Goal: Task Accomplishment & Management: Manage account settings

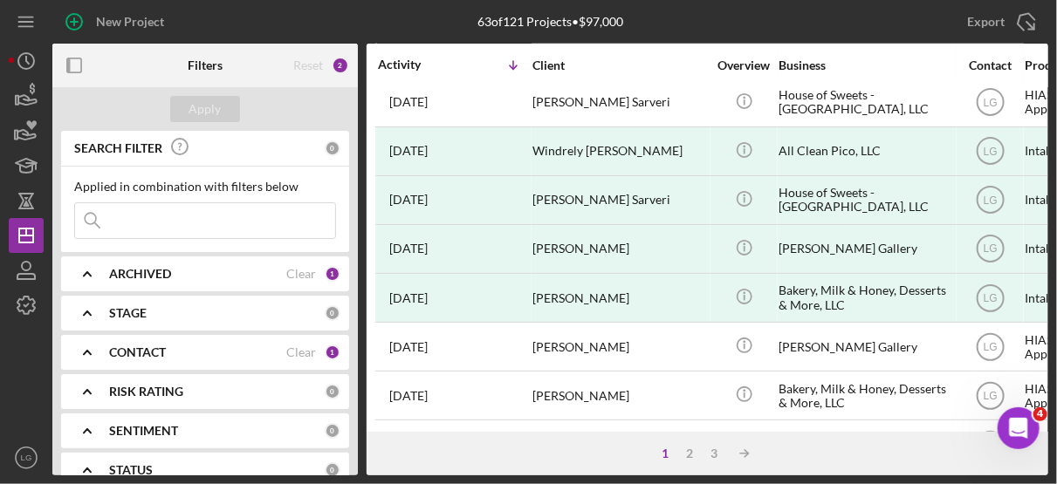
scroll to position [601, 0]
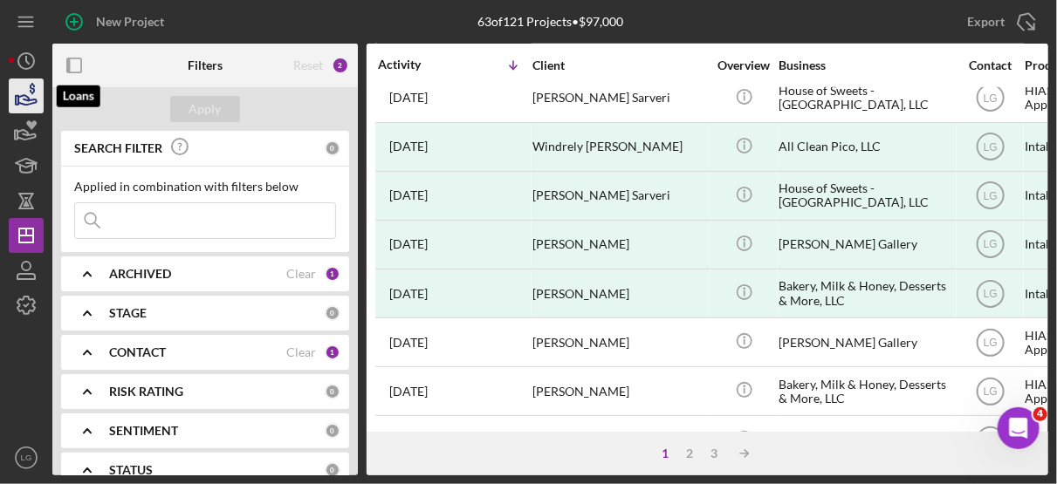
click at [23, 86] on icon "button" at bounding box center [26, 96] width 44 height 44
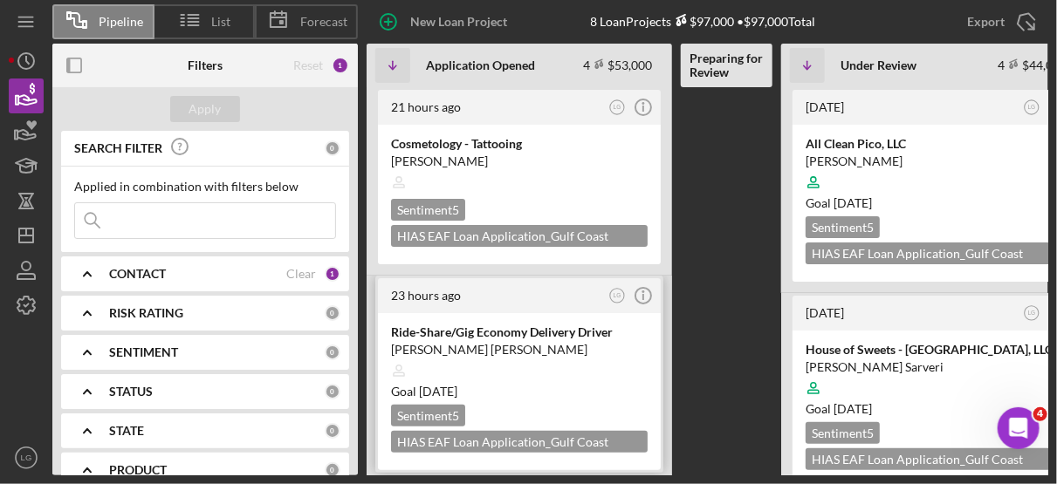
click at [450, 412] on div "Sentiment 5" at bounding box center [428, 416] width 74 height 22
click at [646, 293] on icon "Icon/Info" at bounding box center [644, 296] width 44 height 44
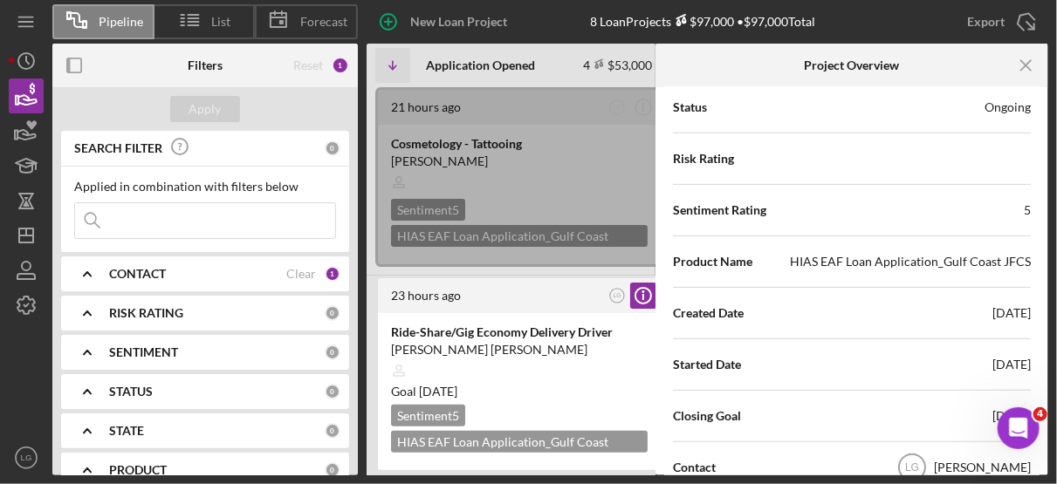
scroll to position [238, 0]
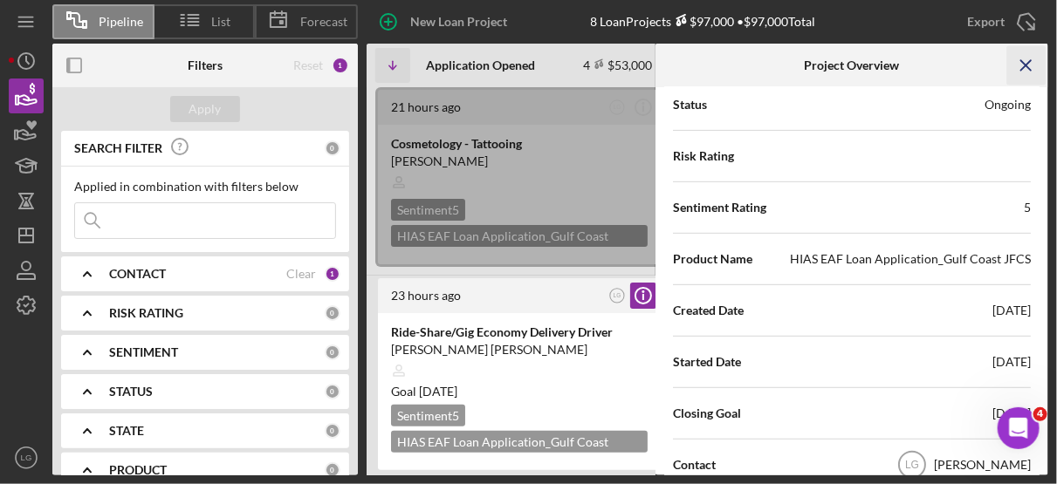
click at [1018, 61] on icon "Icon/Menu Close" at bounding box center [1026, 65] width 39 height 39
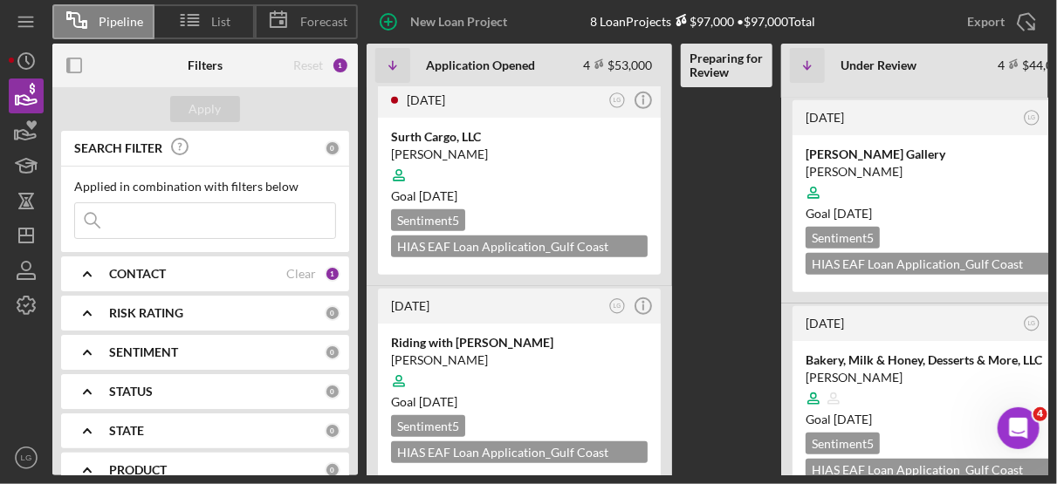
scroll to position [446, 0]
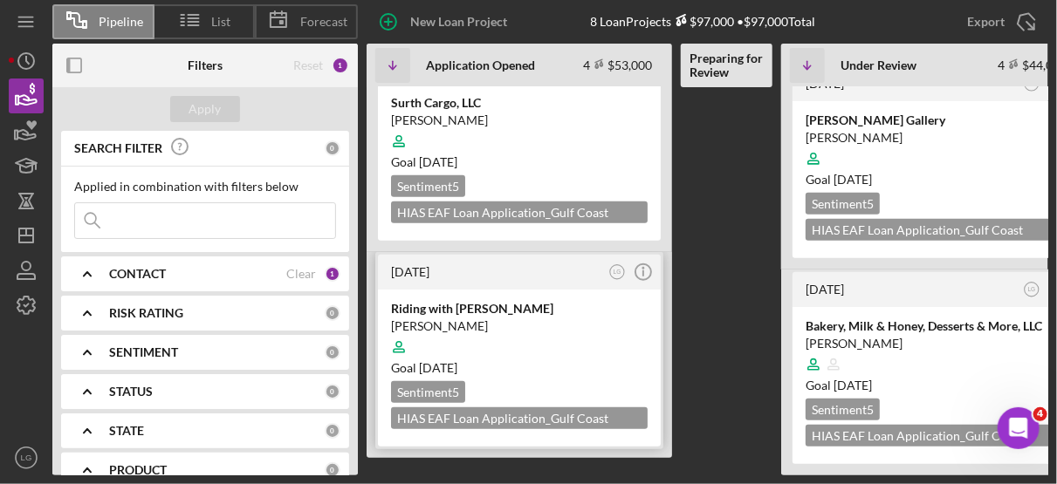
click at [570, 331] on div at bounding box center [519, 347] width 257 height 33
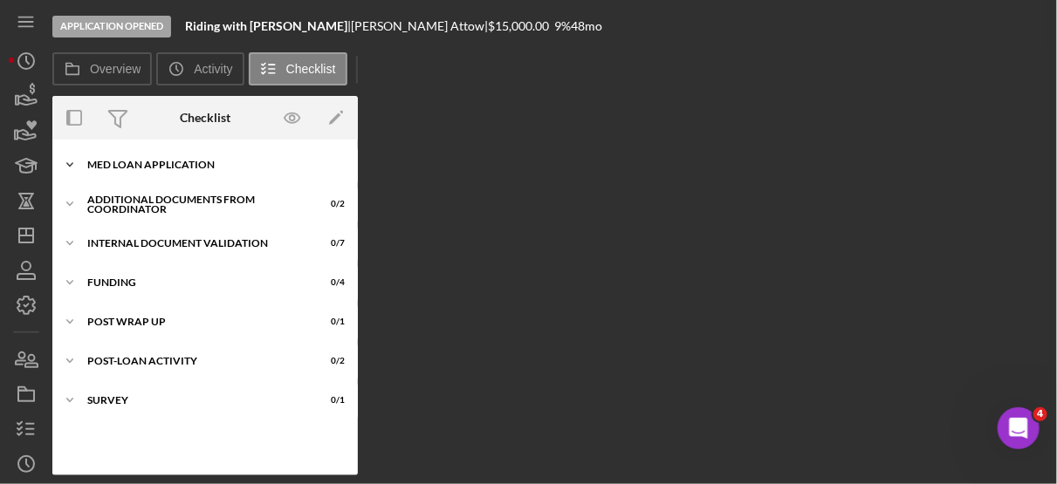
click at [175, 154] on div "Icon/Expander MED Loan Application 12 / 16" at bounding box center [205, 165] width 306 height 35
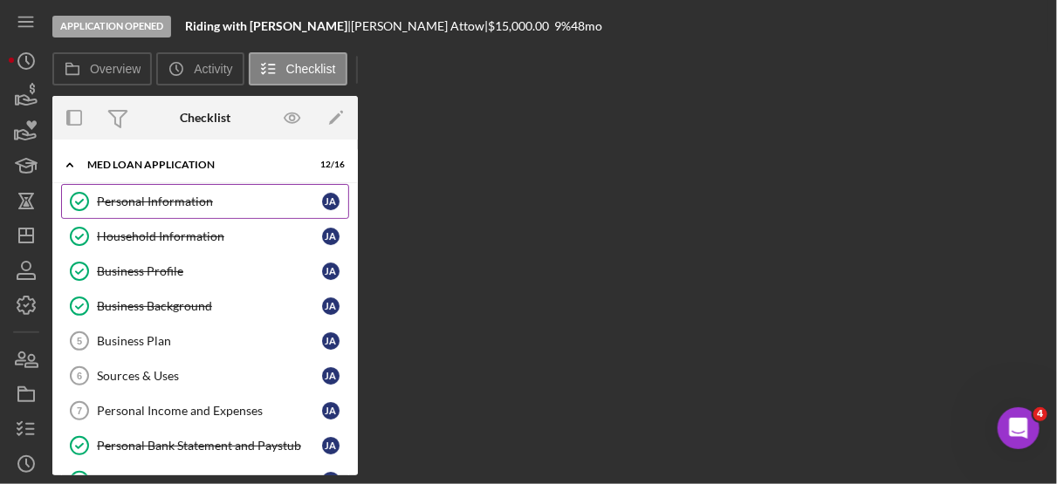
click at [178, 196] on div "Personal Information" at bounding box center [209, 202] width 225 height 14
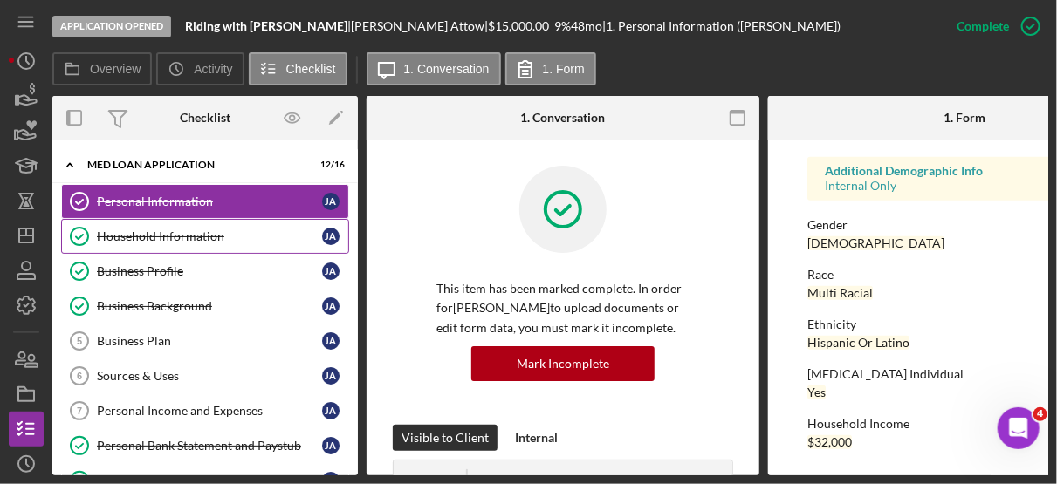
click at [188, 230] on div "Household Information" at bounding box center [209, 237] width 225 height 14
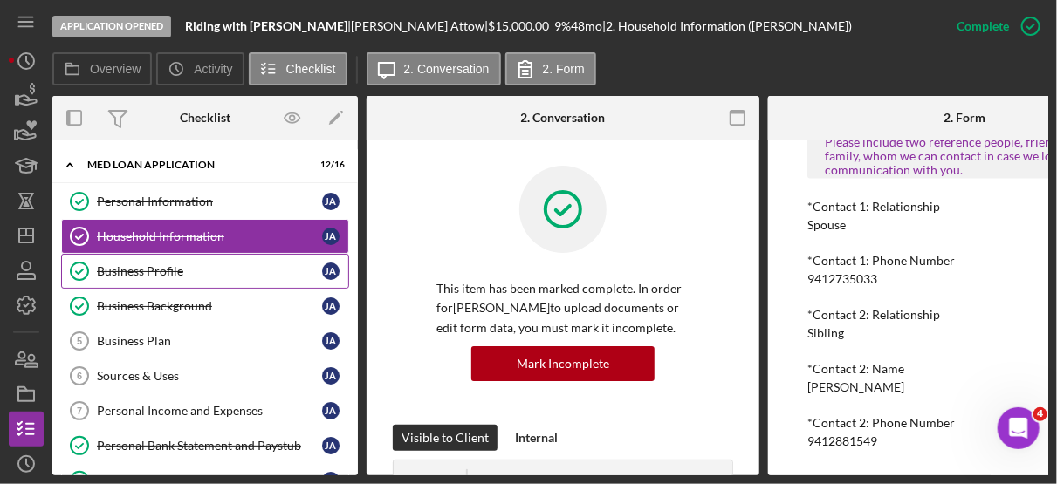
click at [151, 276] on div "Business Profile" at bounding box center [209, 271] width 225 height 14
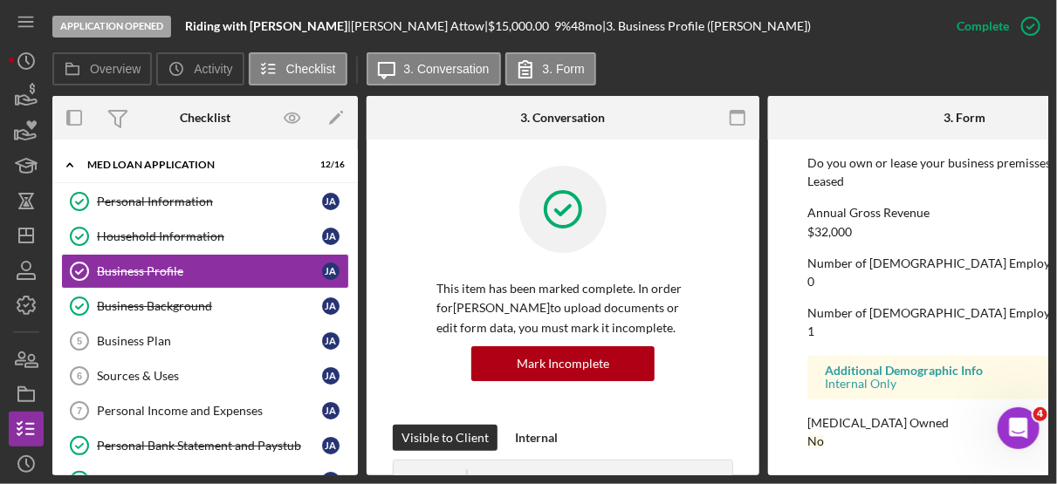
scroll to position [0, 112]
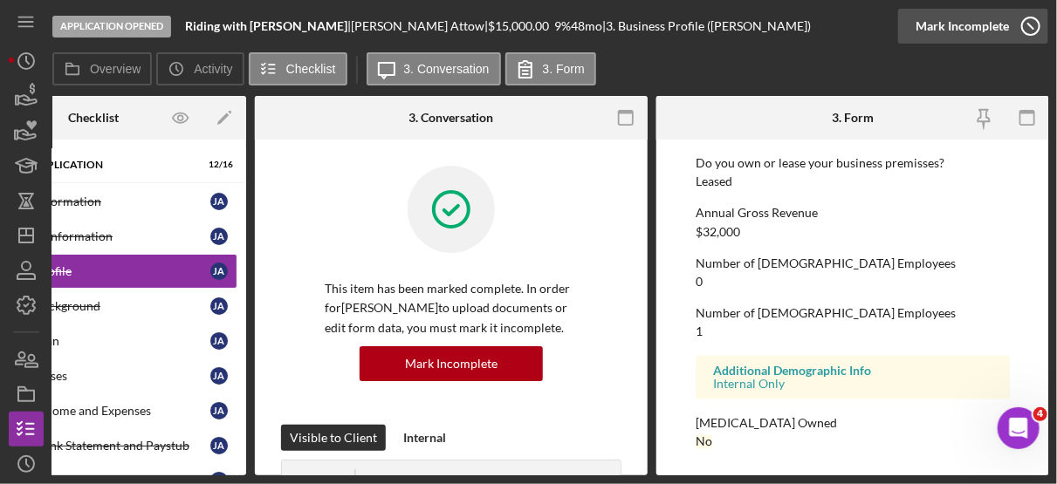
click at [1026, 27] on icon "button" at bounding box center [1031, 26] width 44 height 44
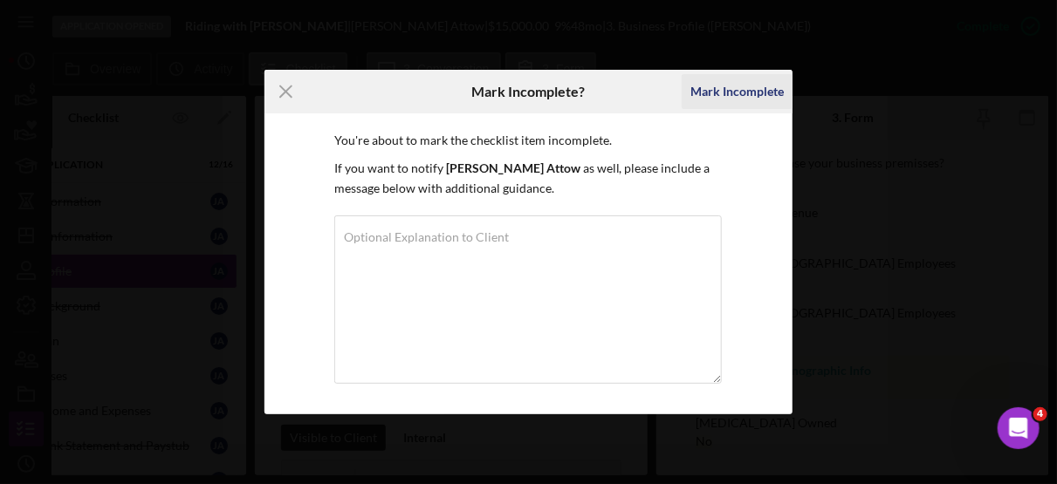
click at [751, 90] on div "Mark Incomplete" at bounding box center [736, 91] width 93 height 35
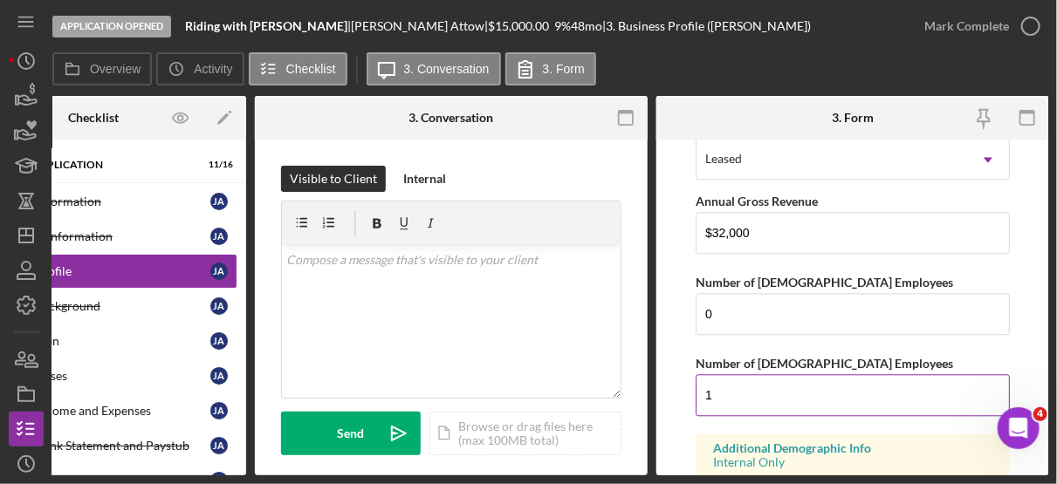
scroll to position [1608, 0]
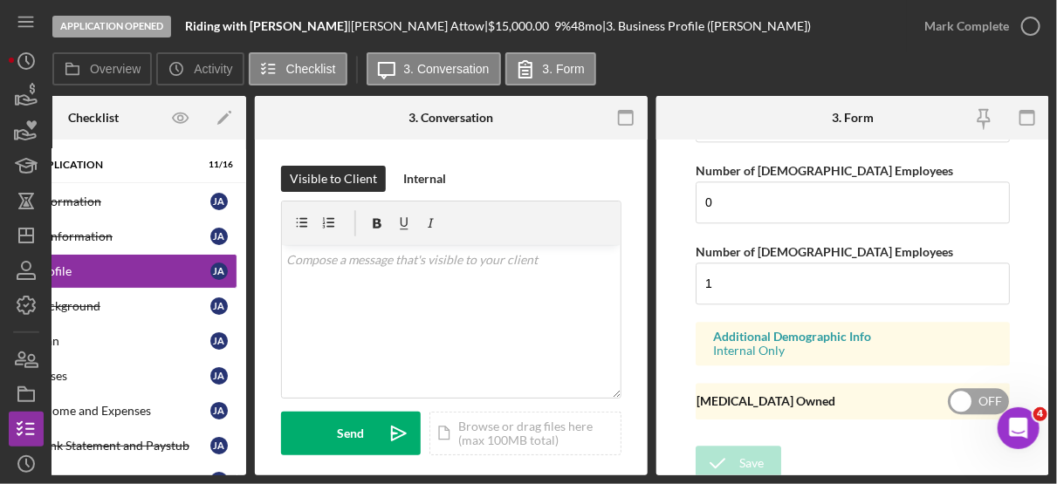
click at [964, 391] on input "checkbox" at bounding box center [978, 401] width 61 height 26
checkbox input "true"
click at [751, 450] on div "Save" at bounding box center [751, 463] width 24 height 35
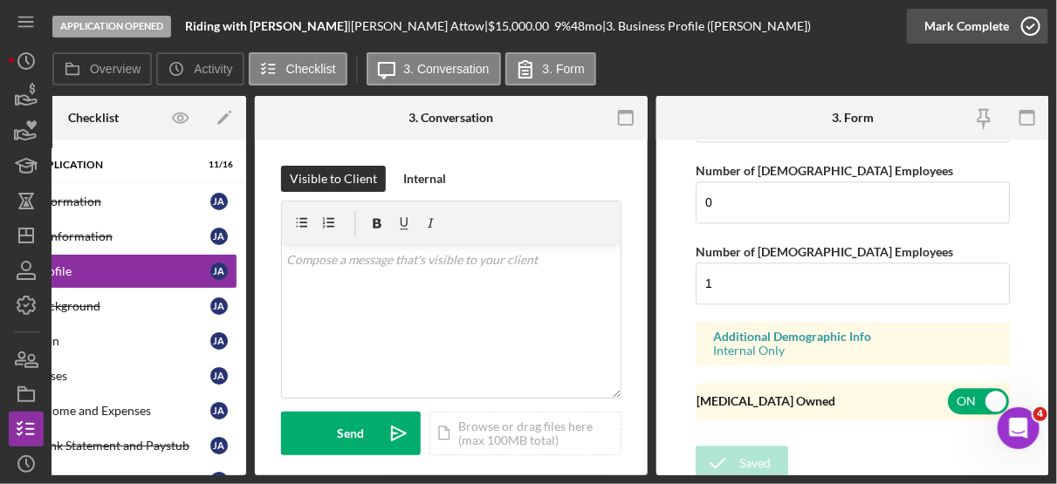
click at [1030, 31] on icon "button" at bounding box center [1031, 26] width 44 height 44
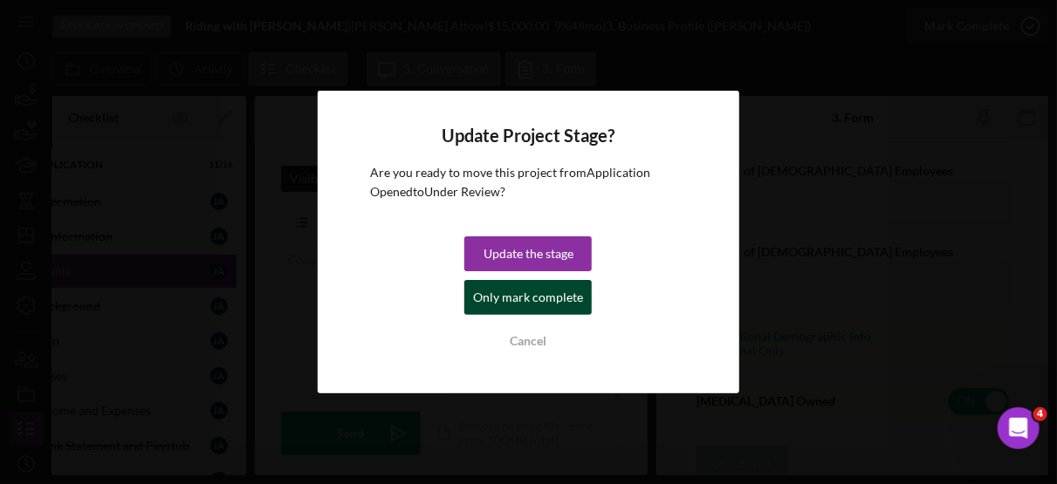
click at [528, 306] on div "Only mark complete" at bounding box center [528, 297] width 110 height 35
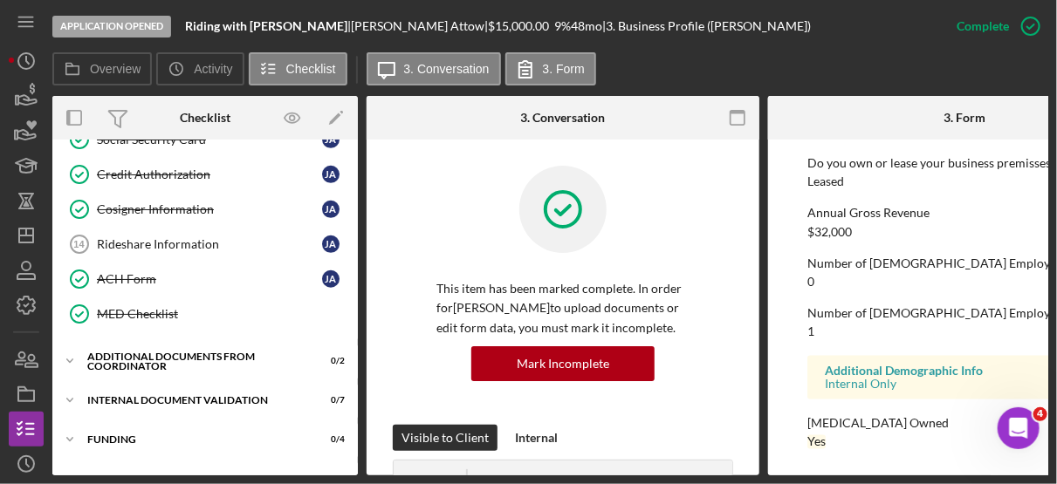
scroll to position [415, 0]
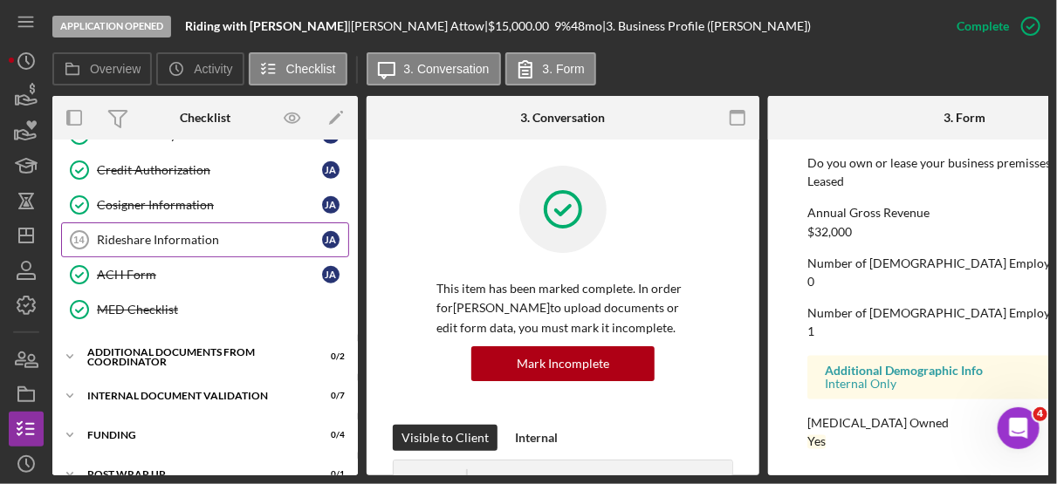
click at [134, 233] on div "Rideshare Information" at bounding box center [209, 240] width 225 height 14
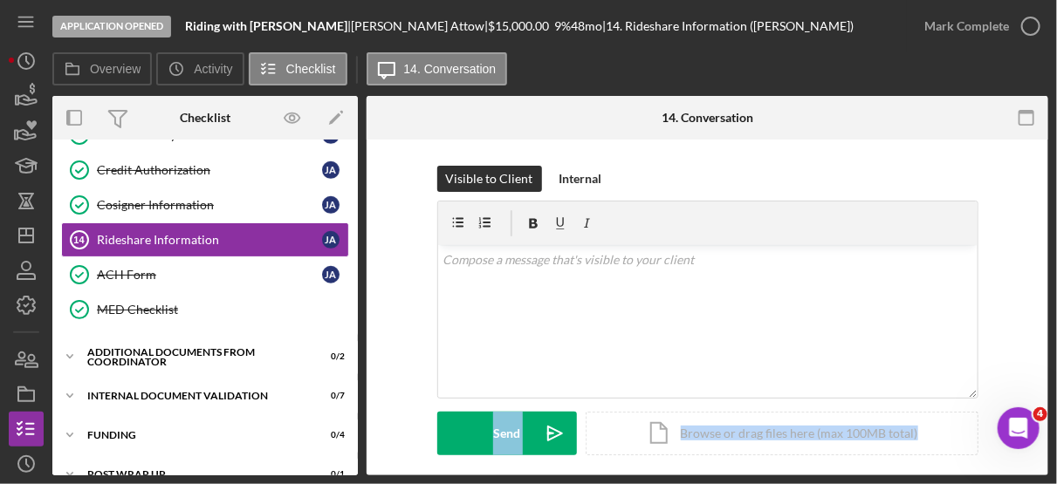
drag, startPoint x: 1042, startPoint y: 324, endPoint x: 1059, endPoint y: 443, distance: 119.9
click at [1056, 443] on html "Application Opened Riding with [PERSON_NAME] | [PERSON_NAME] | $15,000.00 9 % 4…" at bounding box center [528, 242] width 1057 height 484
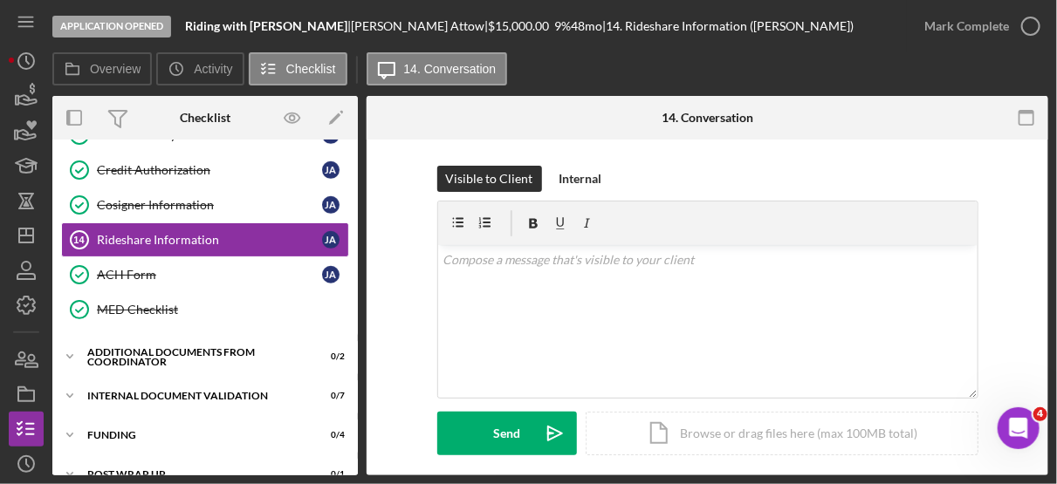
click at [1042, 367] on div "Visible to Client Internal v Color teal Color pink Remove color Add row above A…" at bounding box center [708, 423] width 682 height 567
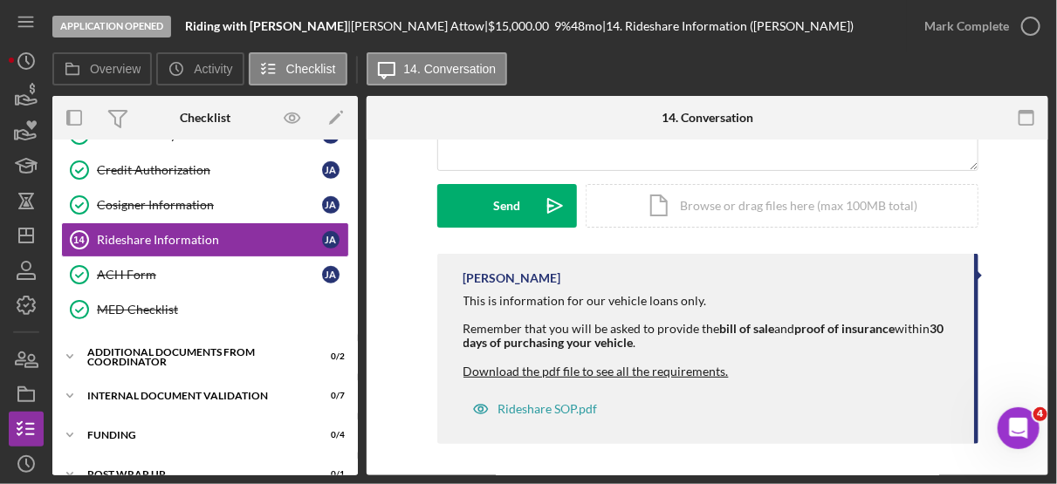
scroll to position [230, 0]
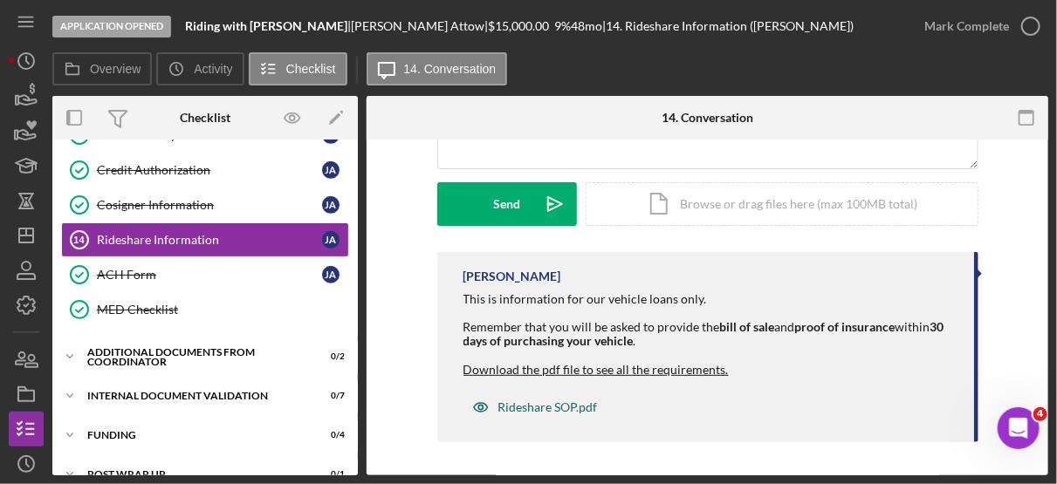
click at [565, 402] on div "Rideshare SOP.pdf" at bounding box center [548, 408] width 100 height 14
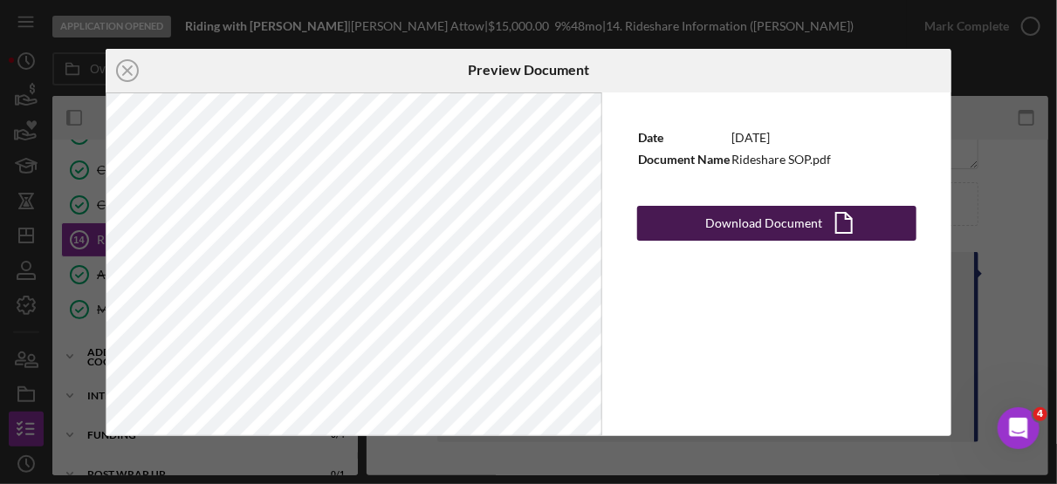
click at [771, 239] on div "Date [DATE] Document Name Rideshare SOP.pdf Download Document Icon/Document" at bounding box center [776, 265] width 349 height 344
click at [763, 216] on div "Download Document" at bounding box center [763, 223] width 117 height 35
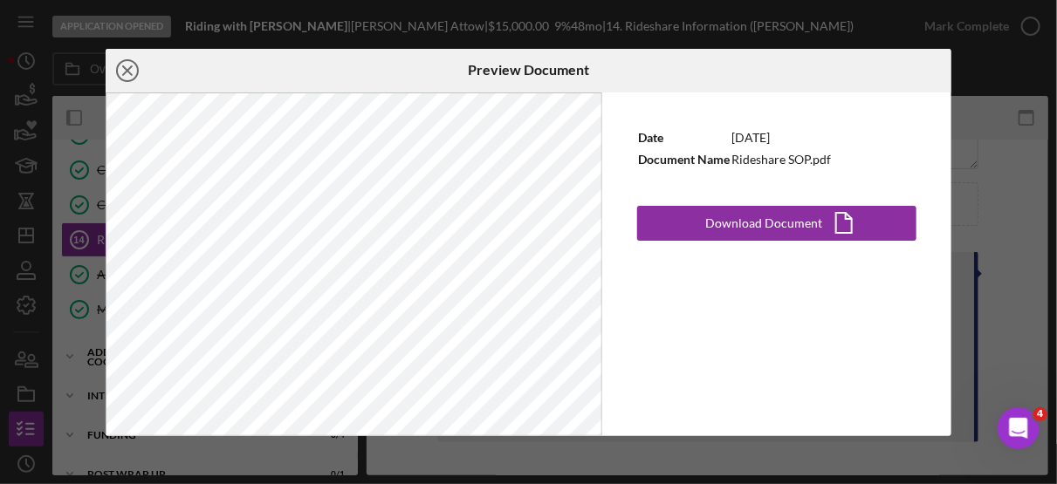
click at [114, 65] on icon "Icon/Close" at bounding box center [128, 71] width 44 height 44
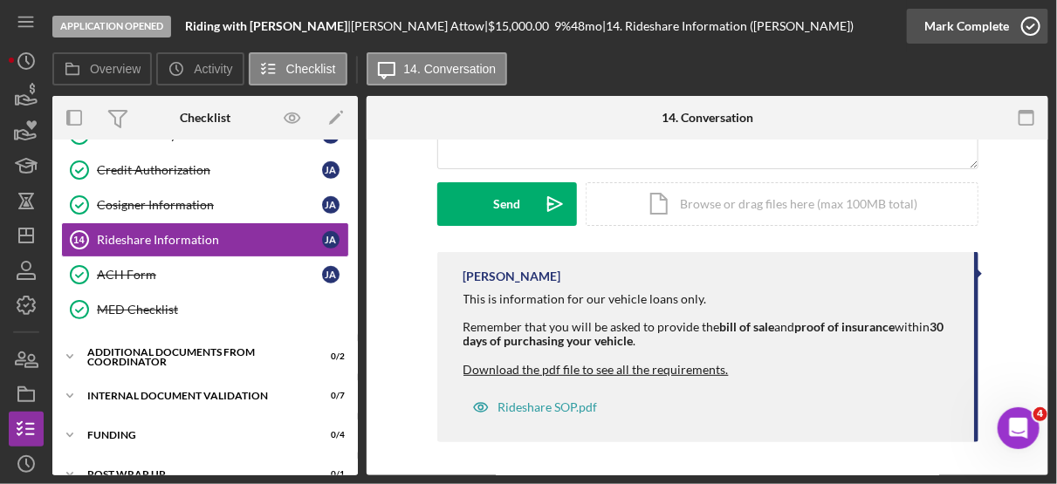
click at [1027, 26] on icon "button" at bounding box center [1031, 26] width 44 height 44
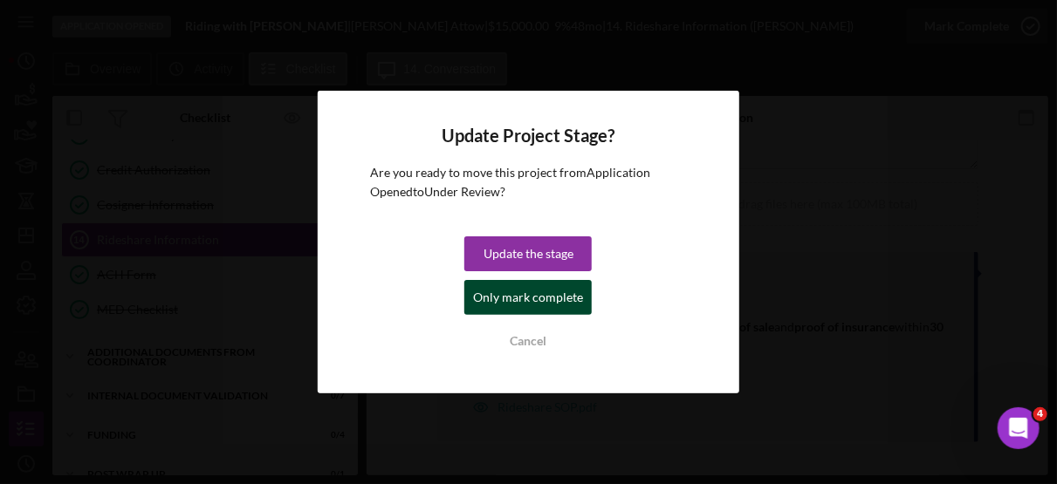
click at [553, 292] on div "Only mark complete" at bounding box center [528, 297] width 110 height 35
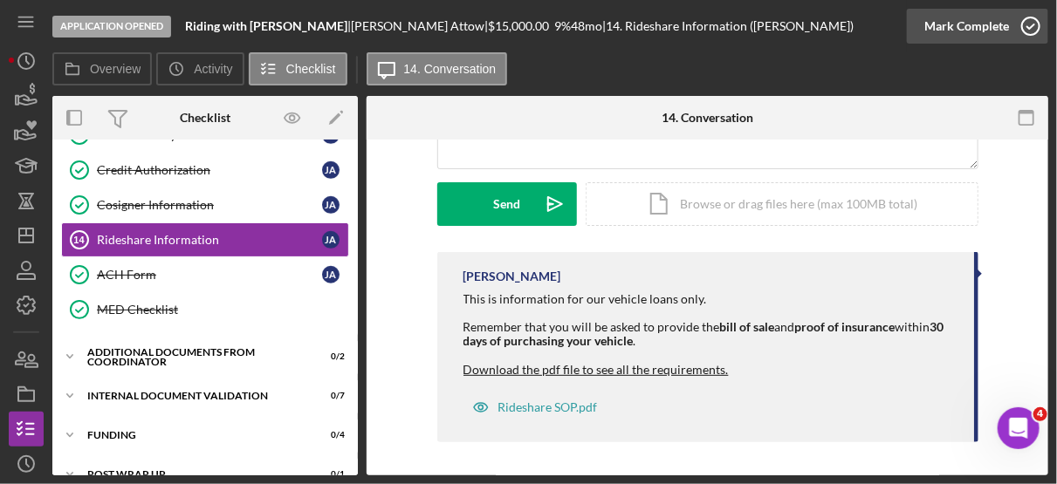
scroll to position [470, 0]
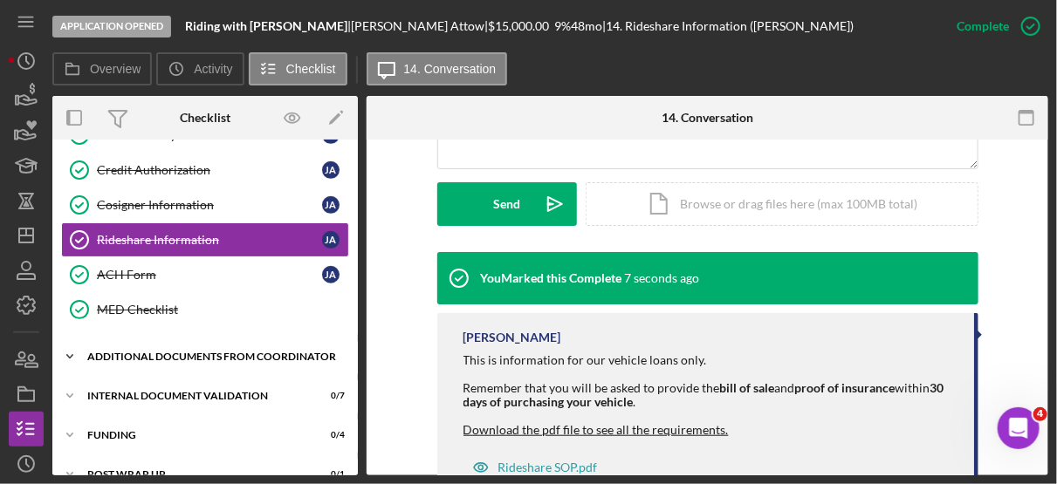
click at [173, 352] on div "Additional Documents from Coordinator" at bounding box center [211, 357] width 249 height 10
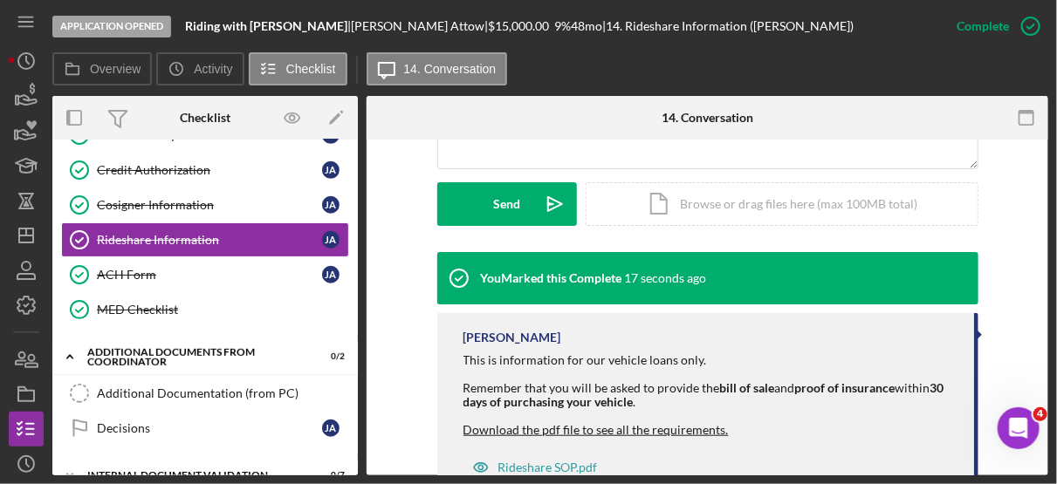
drag, startPoint x: 350, startPoint y: 319, endPoint x: 347, endPoint y: 271, distance: 47.2
click at [347, 271] on div "Personal Information Personal Information [PERSON_NAME] Household Information H…" at bounding box center [205, 52] width 306 height 567
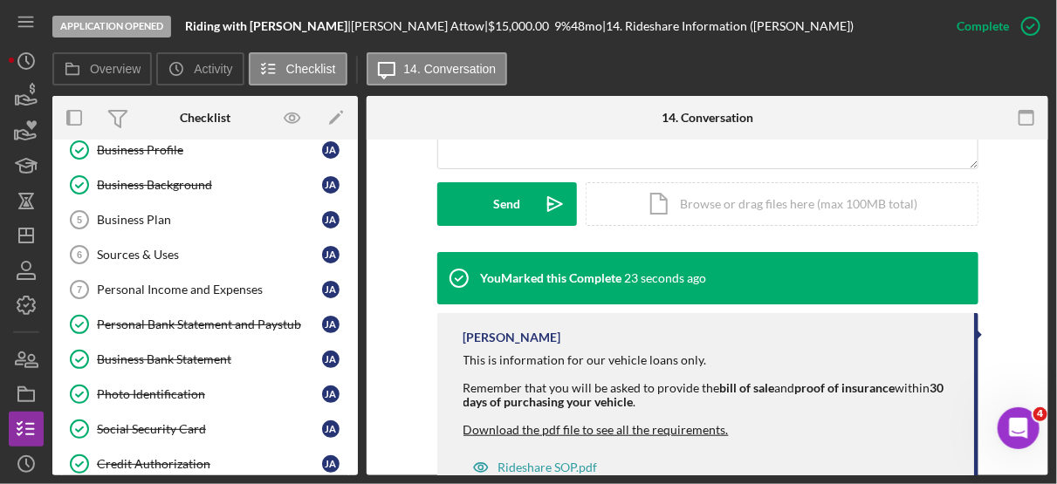
scroll to position [415, 0]
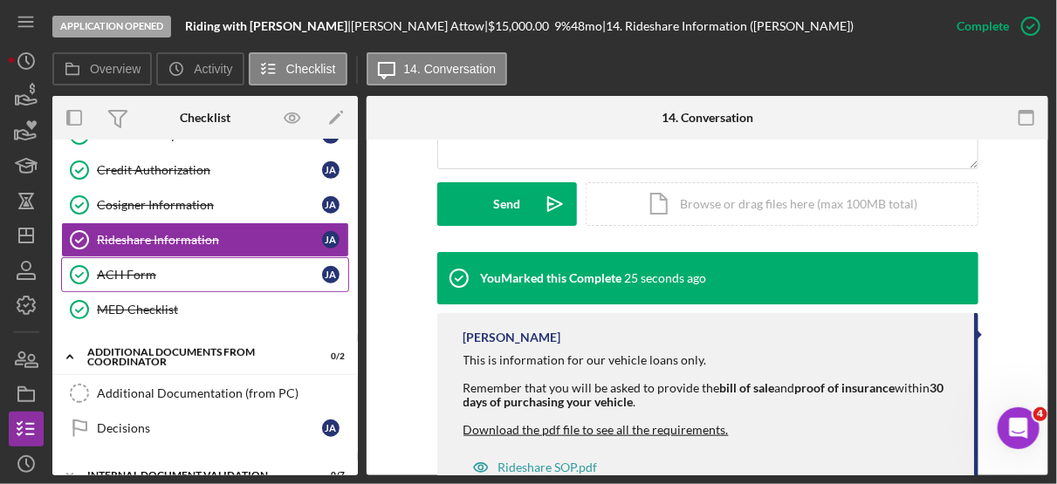
click at [135, 268] on div "ACH Form" at bounding box center [209, 275] width 225 height 14
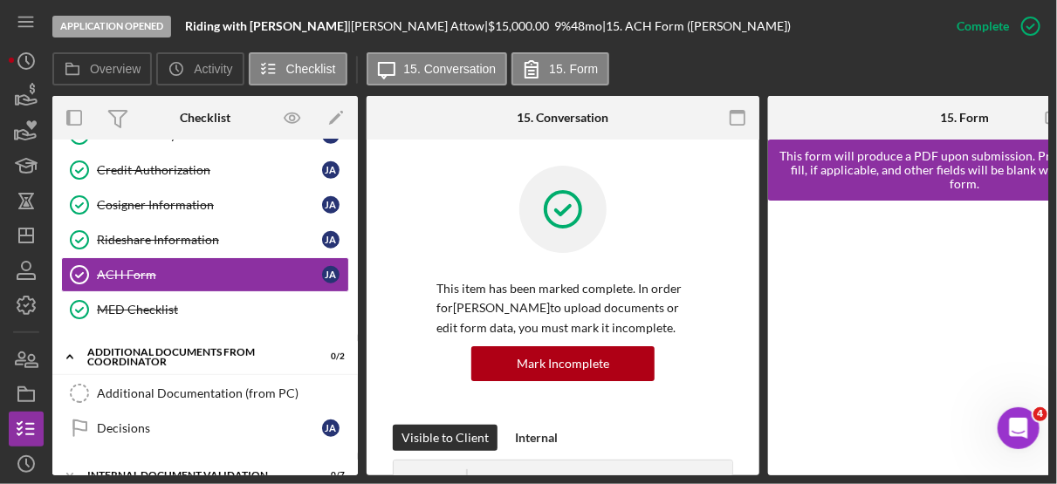
click at [352, 425] on div "Additional Documentation (from PC) Additional Documentation (from PC) Decisions…" at bounding box center [205, 415] width 306 height 79
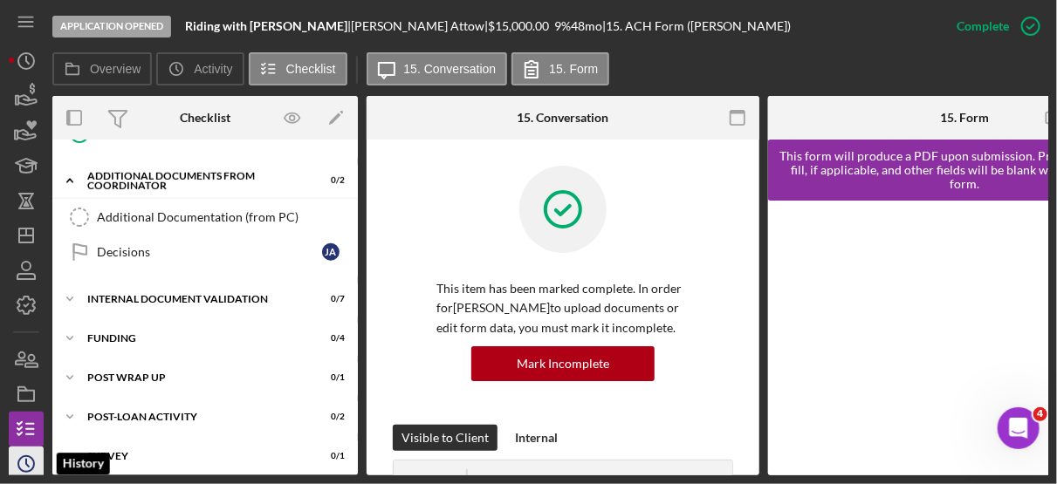
click at [26, 453] on polyline "button" at bounding box center [27, 463] width 3 height 7
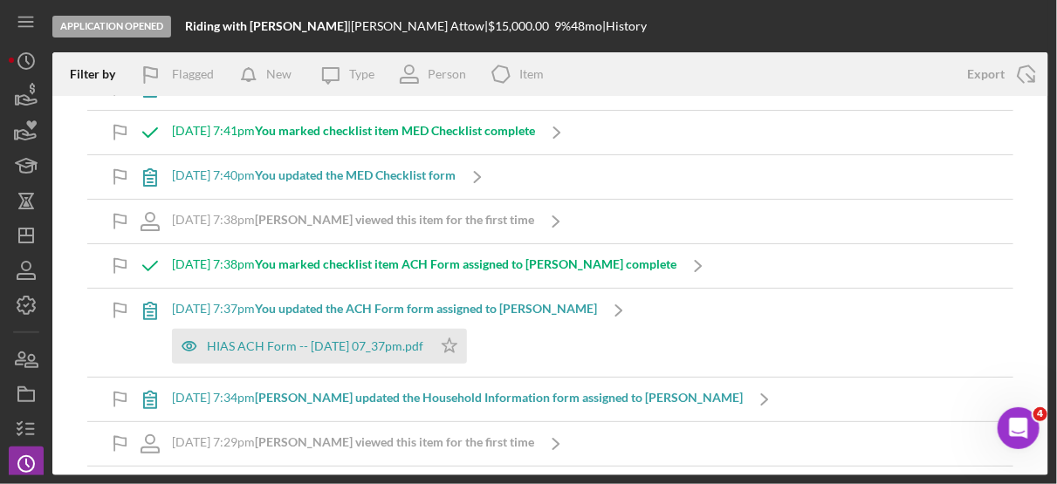
scroll to position [646, 0]
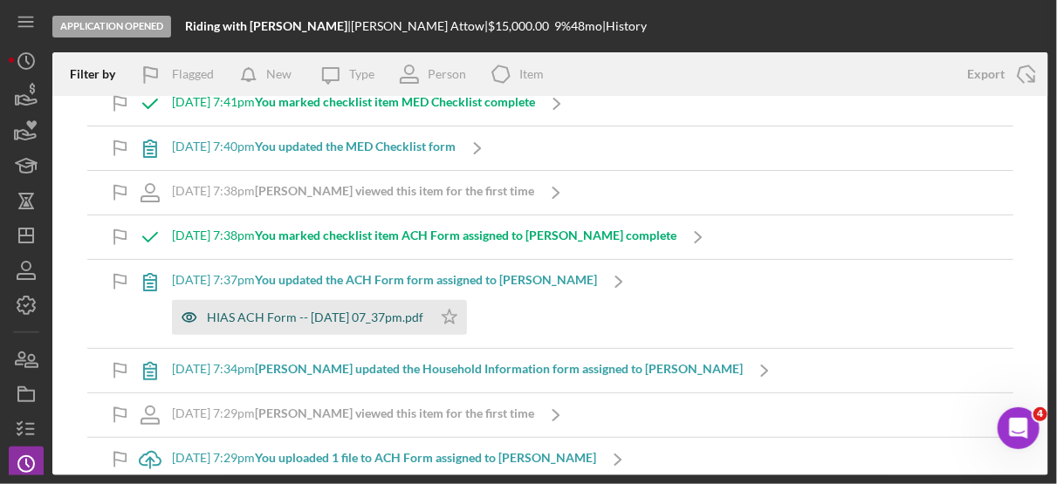
click at [358, 312] on div "HIAS ACH Form -- [DATE] 07_37pm.pdf" at bounding box center [315, 318] width 216 height 14
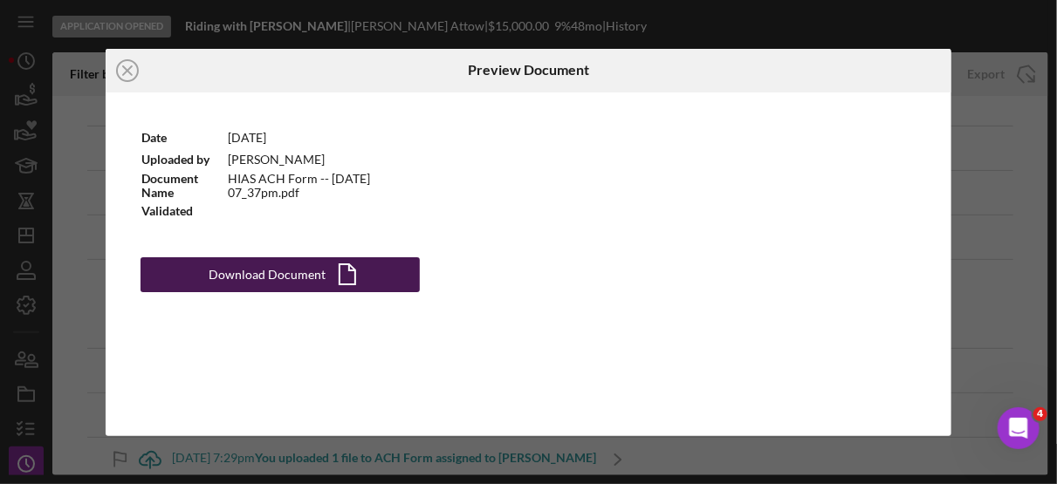
click at [285, 270] on div "Download Document" at bounding box center [267, 275] width 117 height 35
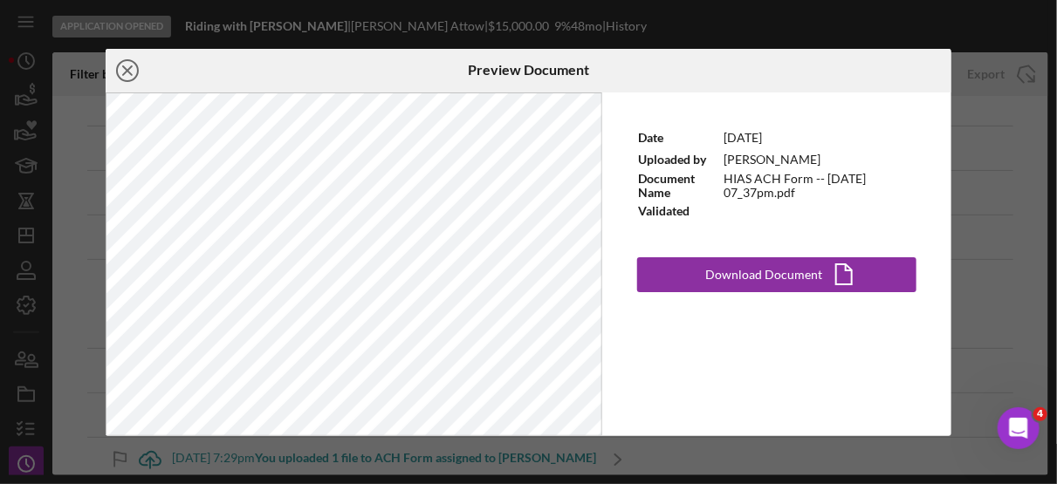
click at [121, 65] on icon "Icon/Close" at bounding box center [128, 71] width 44 height 44
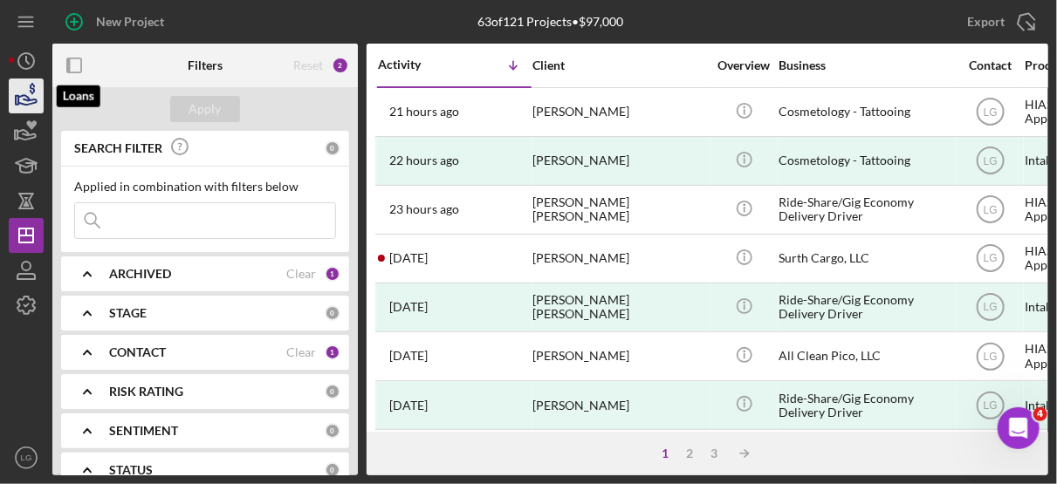
click at [30, 100] on icon "button" at bounding box center [27, 100] width 18 height 10
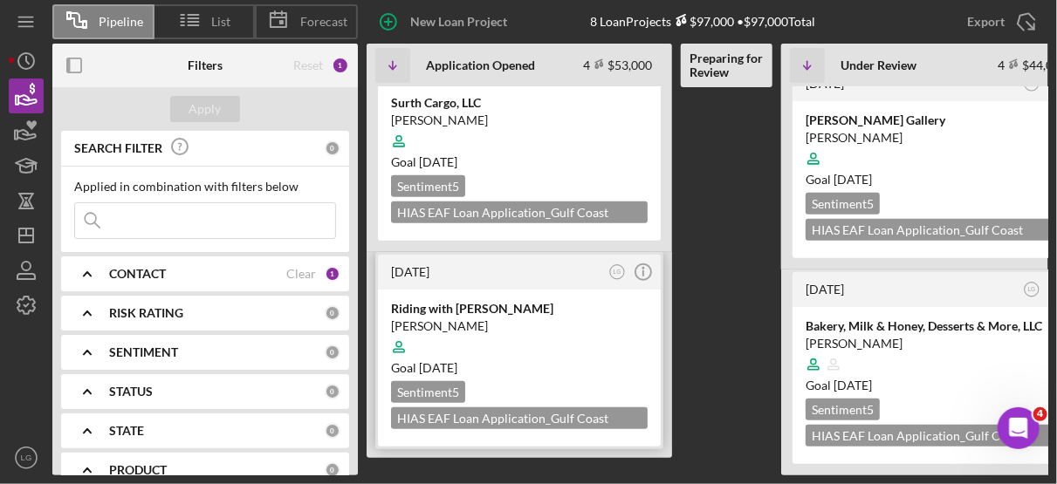
click at [582, 331] on div at bounding box center [519, 347] width 257 height 33
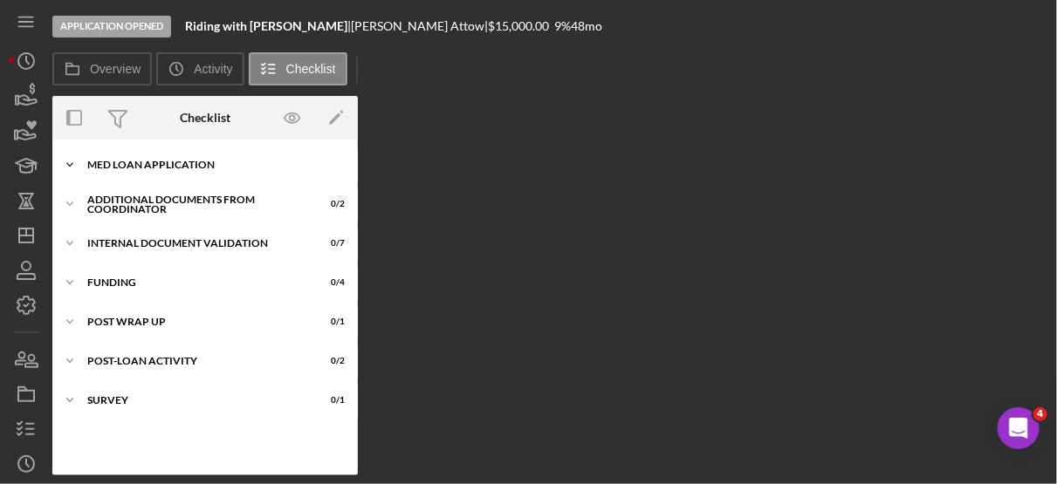
click at [203, 162] on div "MED Loan Application" at bounding box center [211, 165] width 249 height 10
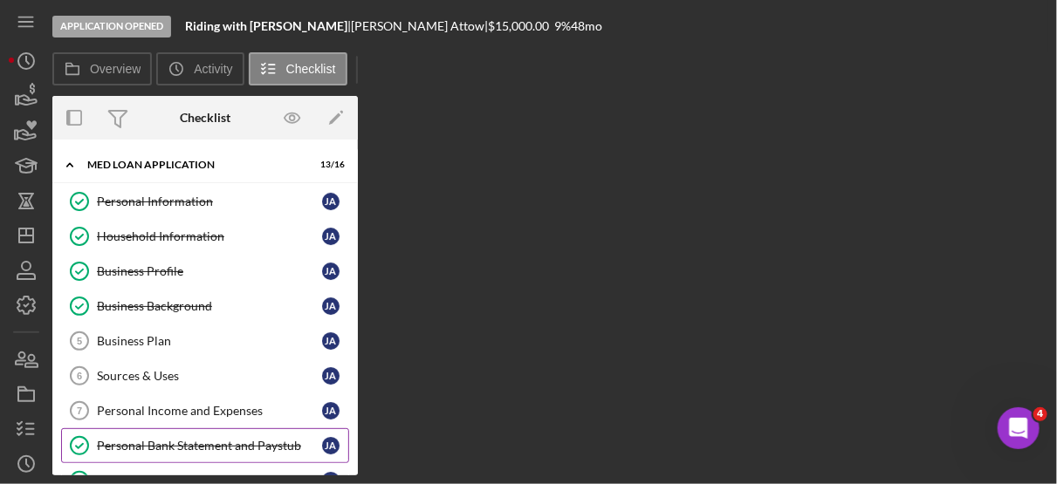
click at [243, 439] on div "Personal Bank Statement and Paystub" at bounding box center [209, 446] width 225 height 14
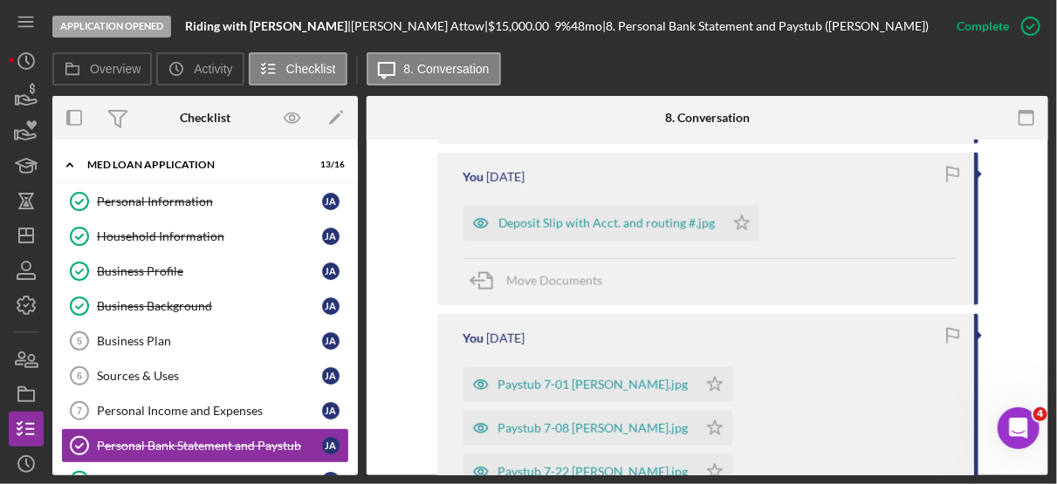
scroll to position [953, 0]
click at [735, 224] on polygon "button" at bounding box center [741, 223] width 15 height 14
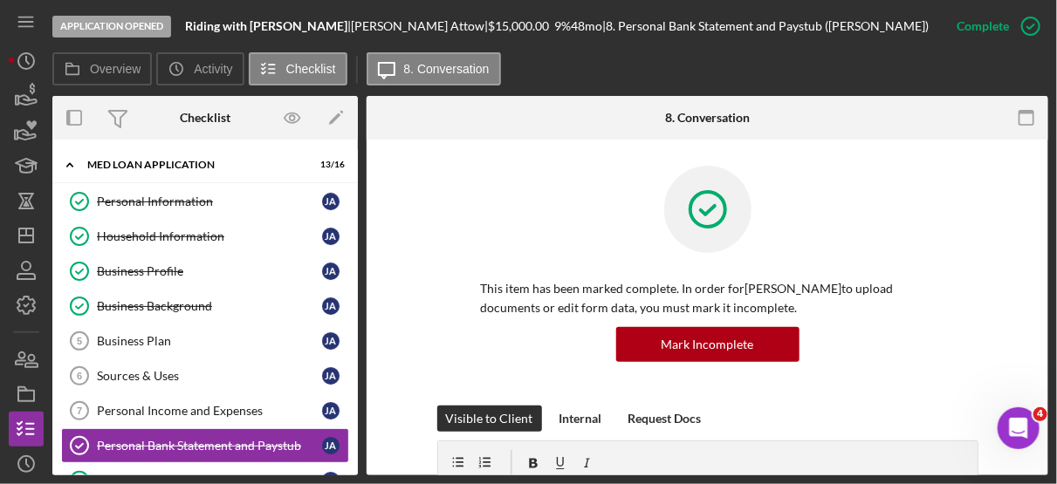
scroll to position [3, 0]
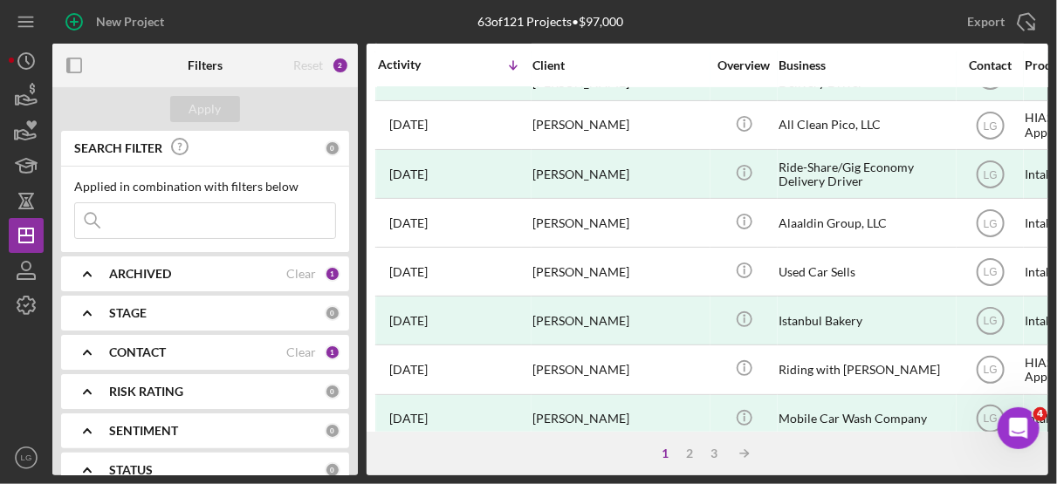
scroll to position [236, 0]
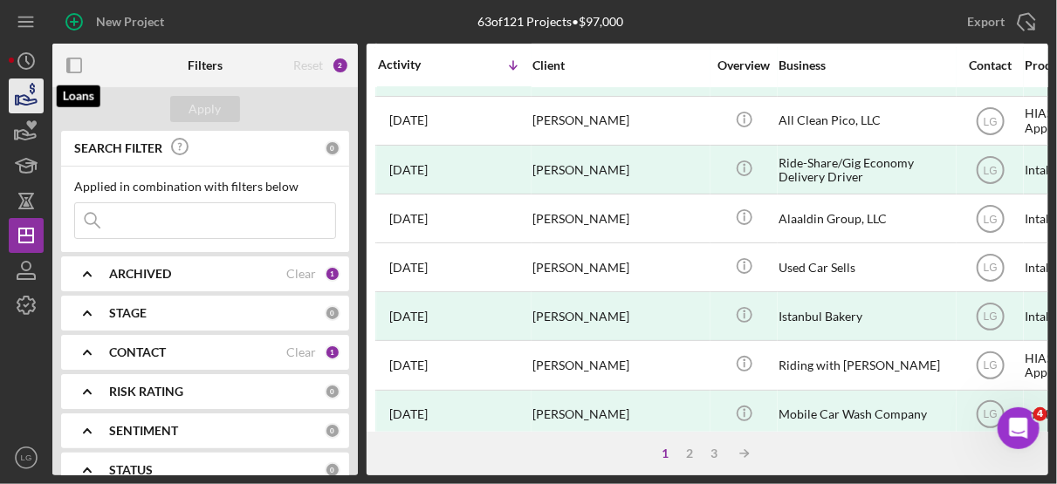
click at [24, 93] on icon "button" at bounding box center [26, 96] width 44 height 44
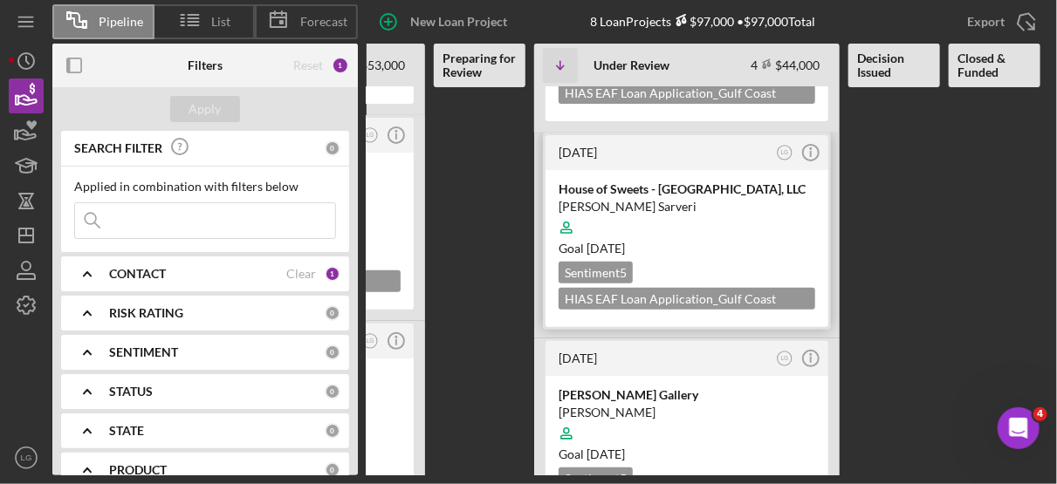
scroll to position [158, 0]
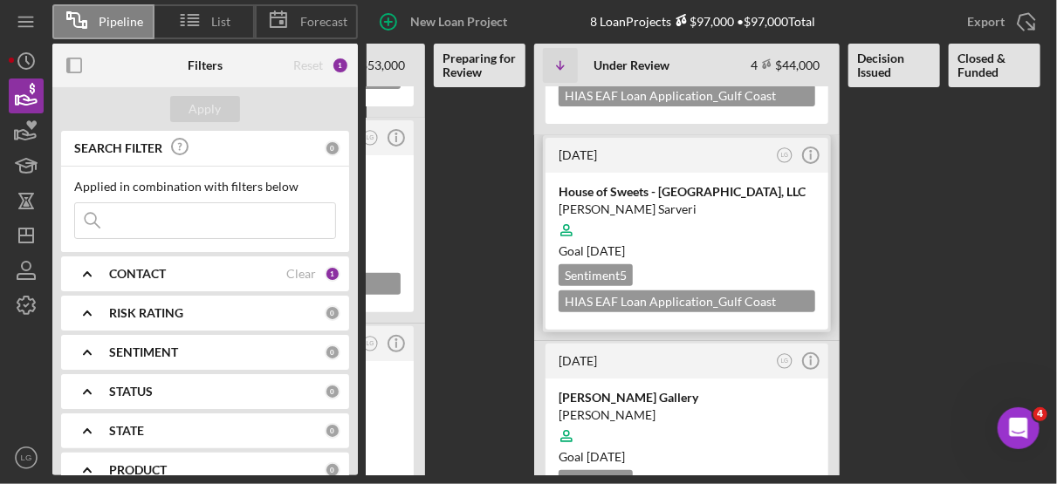
click at [890, 311] on div "22 hours ago LG Icon/Info Cosmetology - Tattooing Sahar Karimi Sentiment 5 HIAS…" at bounding box center [585, 281] width 930 height 388
